Goal: Transaction & Acquisition: Download file/media

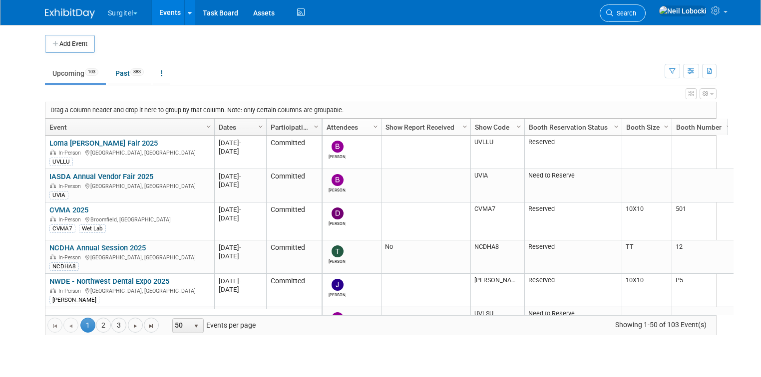
click at [636, 12] on span "Search" at bounding box center [624, 12] width 23 height 7
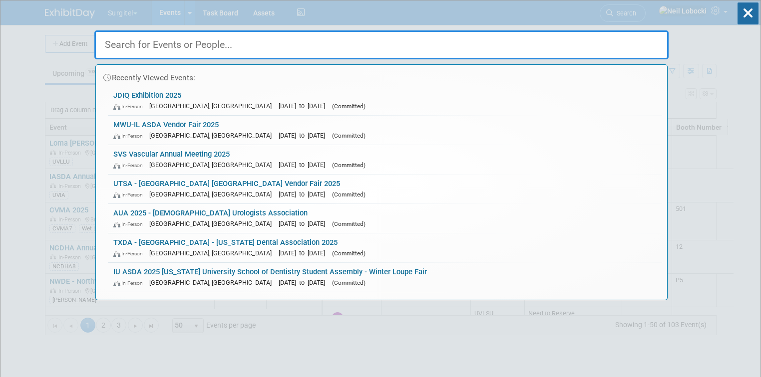
click at [243, 43] on input "text" at bounding box center [381, 44] width 574 height 29
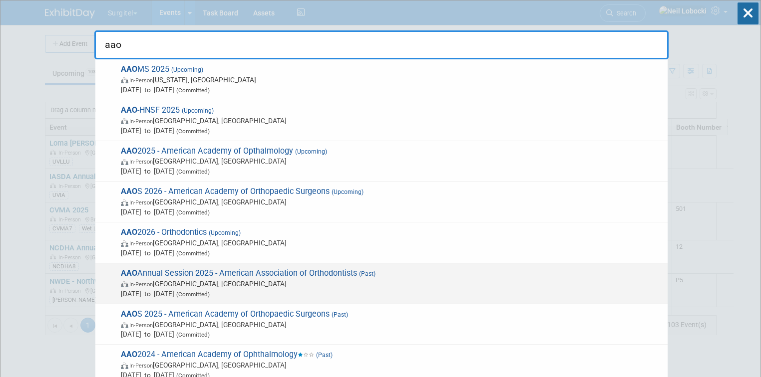
type input "aao"
click at [264, 282] on span "In-Person [GEOGRAPHIC_DATA], [GEOGRAPHIC_DATA]" at bounding box center [392, 284] width 542 height 10
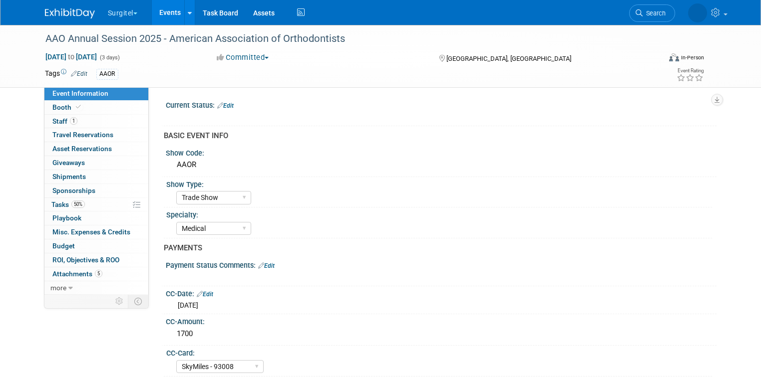
select select "Trade Show"
select select "Medical"
select select "SkyMiles - 93008"
select select "Yes"
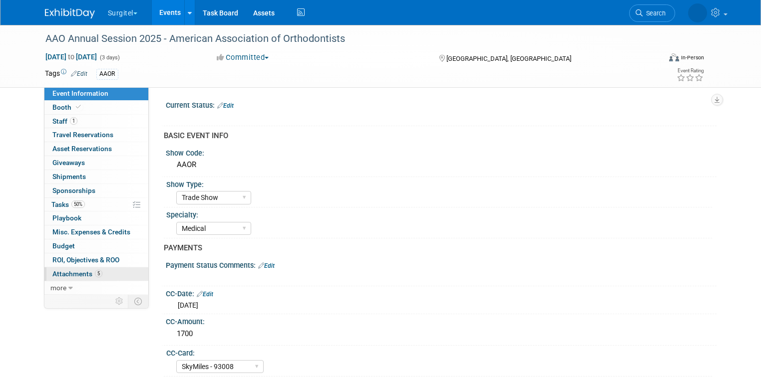
click at [62, 276] on span "Attachments 5" at bounding box center [77, 274] width 50 height 8
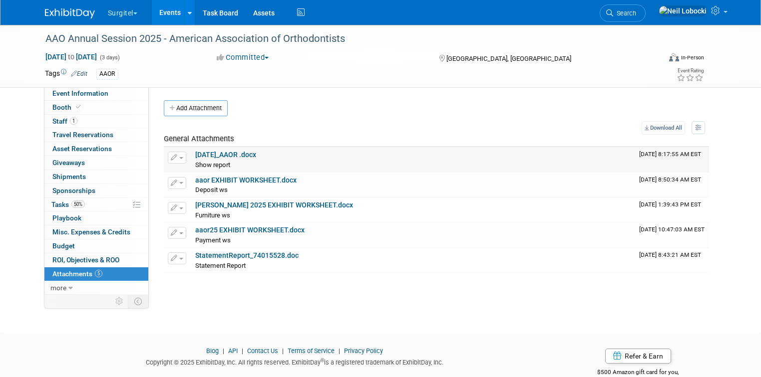
click at [227, 155] on link "4-25-27_AAOR .docx" at bounding box center [225, 155] width 61 height 8
